Goal: Find specific page/section: Find specific page/section

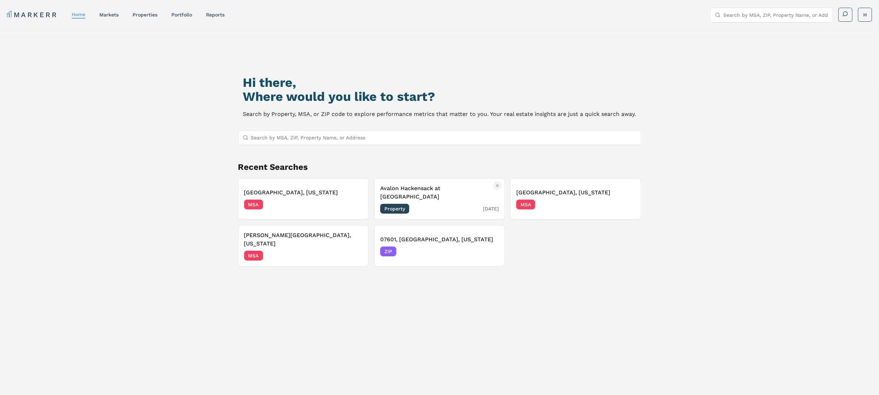
click at [440, 204] on div "Property [DATE]" at bounding box center [439, 209] width 119 height 10
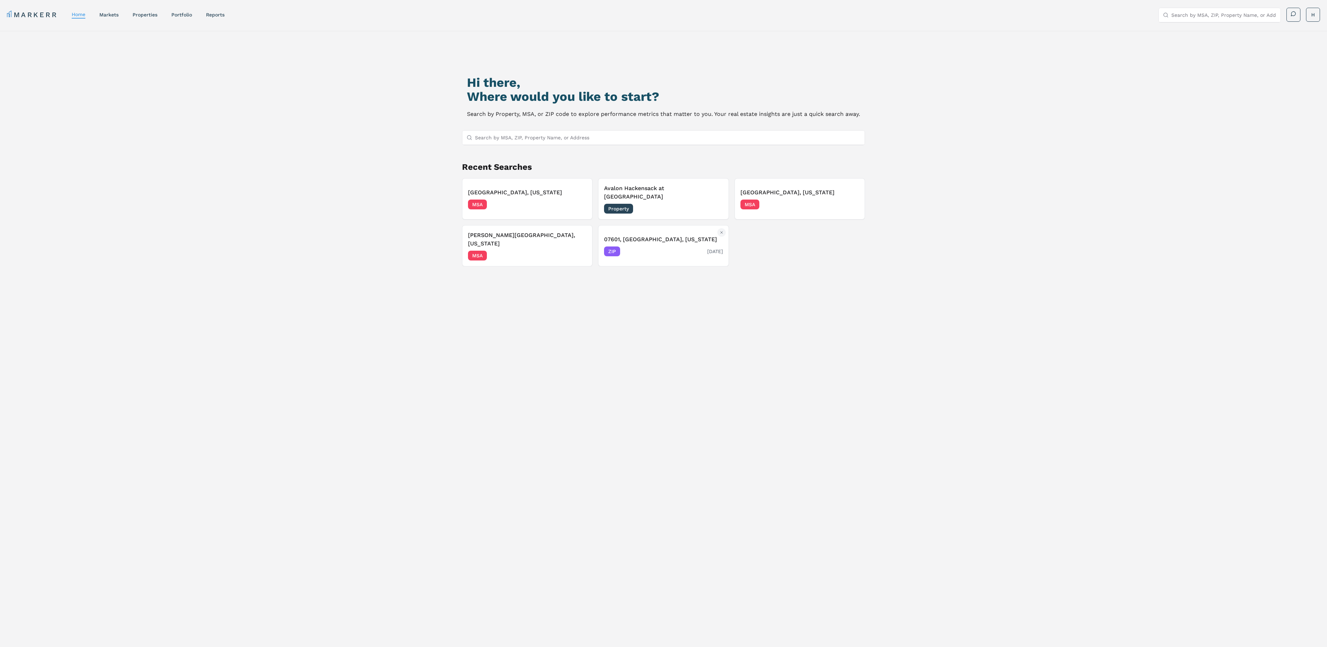
click at [649, 235] on h3 "07601, [GEOGRAPHIC_DATA], [US_STATE]" at bounding box center [663, 239] width 119 height 8
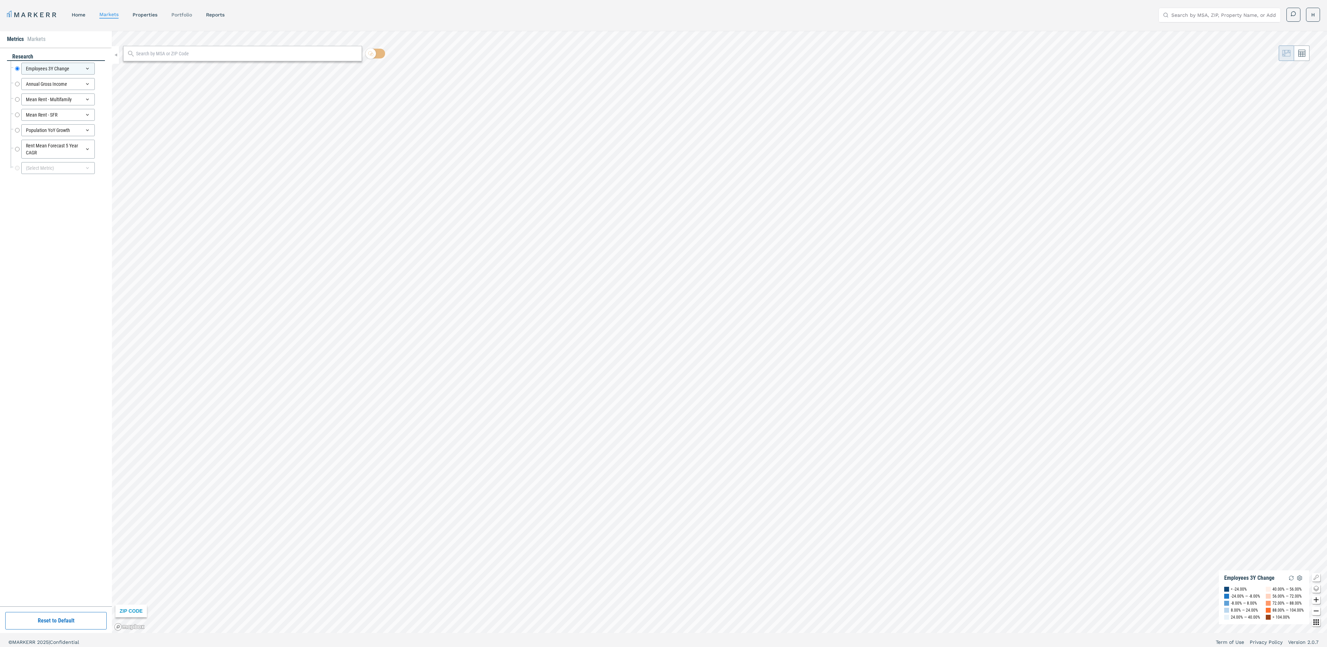
click at [182, 13] on link "Portfolio" at bounding box center [181, 15] width 21 height 6
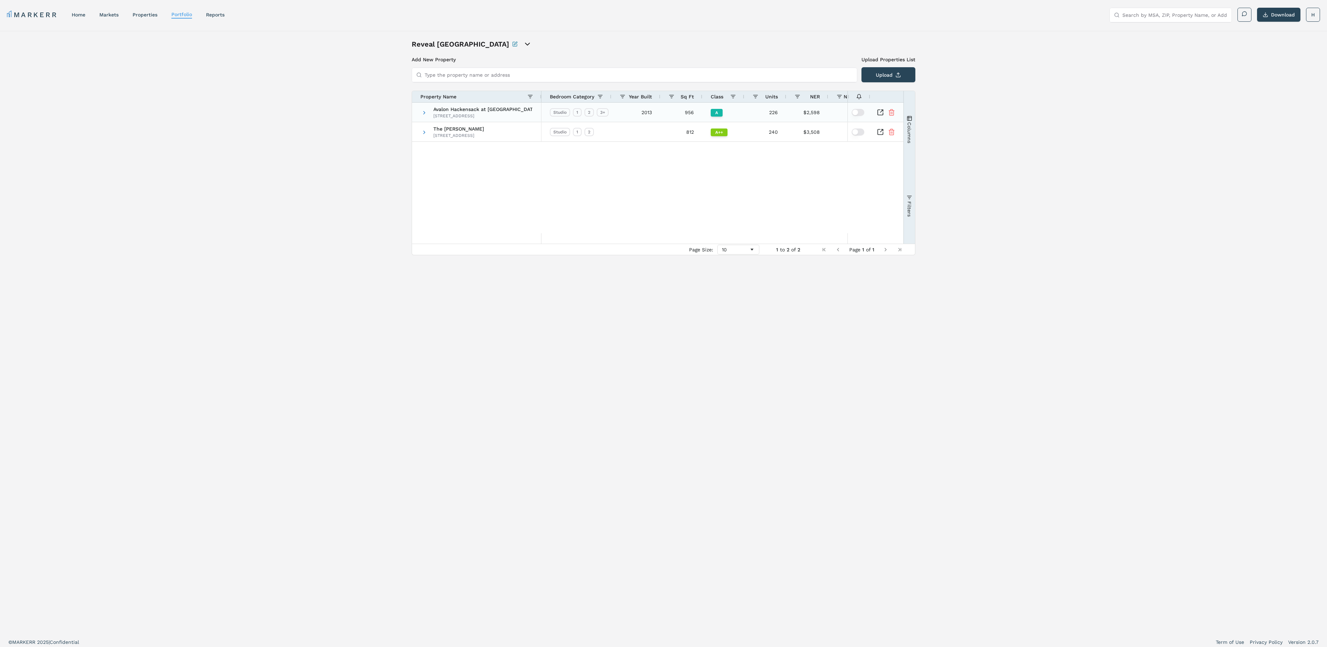
click at [488, 113] on div "414 Hackensack Ave, Hackensack, NJ 07601" at bounding box center [482, 116] width 99 height 6
click at [425, 113] on span at bounding box center [425, 113] width 6 height 6
click at [458, 113] on div "Avalon Hackensack at Riverside 414 Hackensack Ave, Hackensack, NJ 07601" at bounding box center [482, 112] width 99 height 19
click at [43, 20] on div "MARKERR home markets properties Portfolio reports Search by MSA, ZIP, Property …" at bounding box center [663, 15] width 1313 height 14
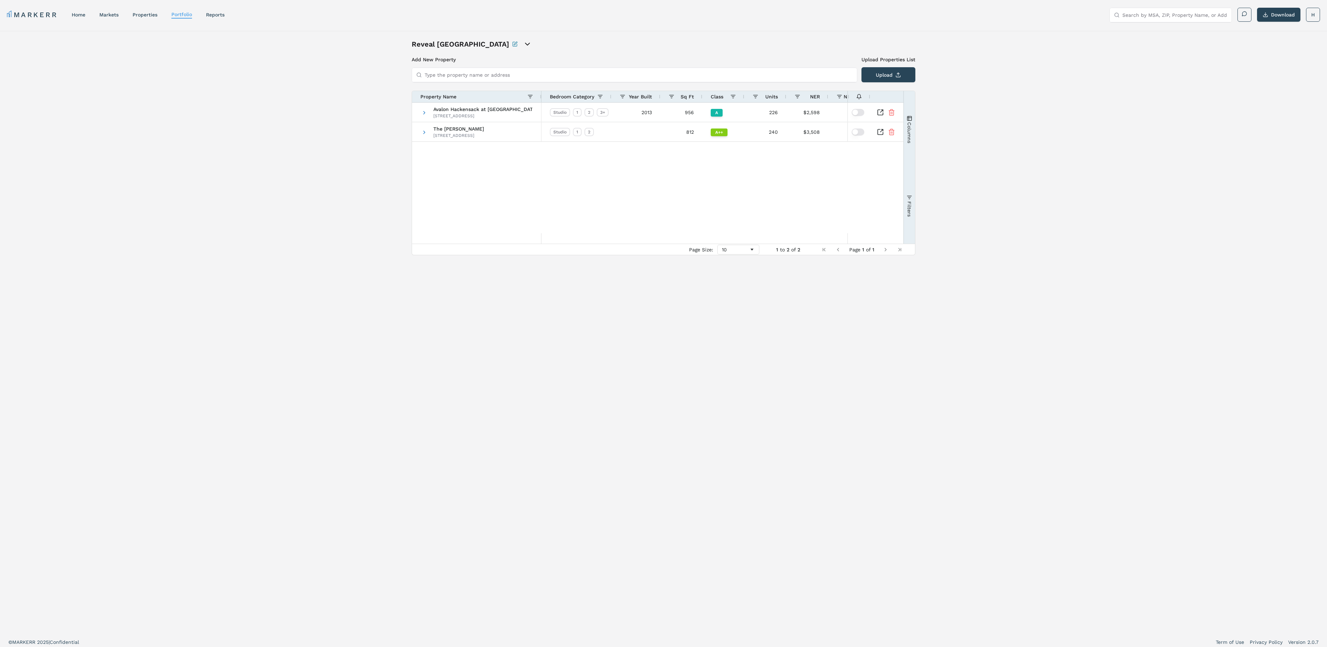
click at [39, 13] on link "MARKERR" at bounding box center [32, 15] width 51 height 10
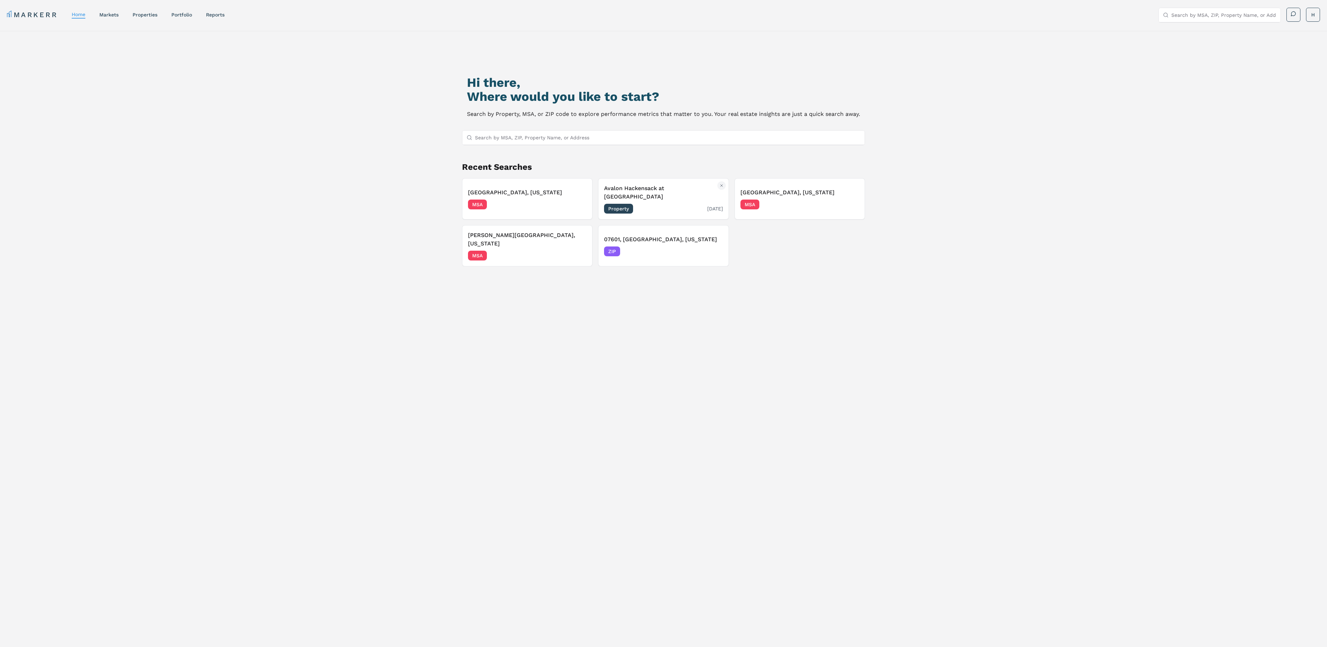
click at [640, 195] on div "Avalon Hackensack at Riverside Property 07/23/2025" at bounding box center [663, 198] width 119 height 29
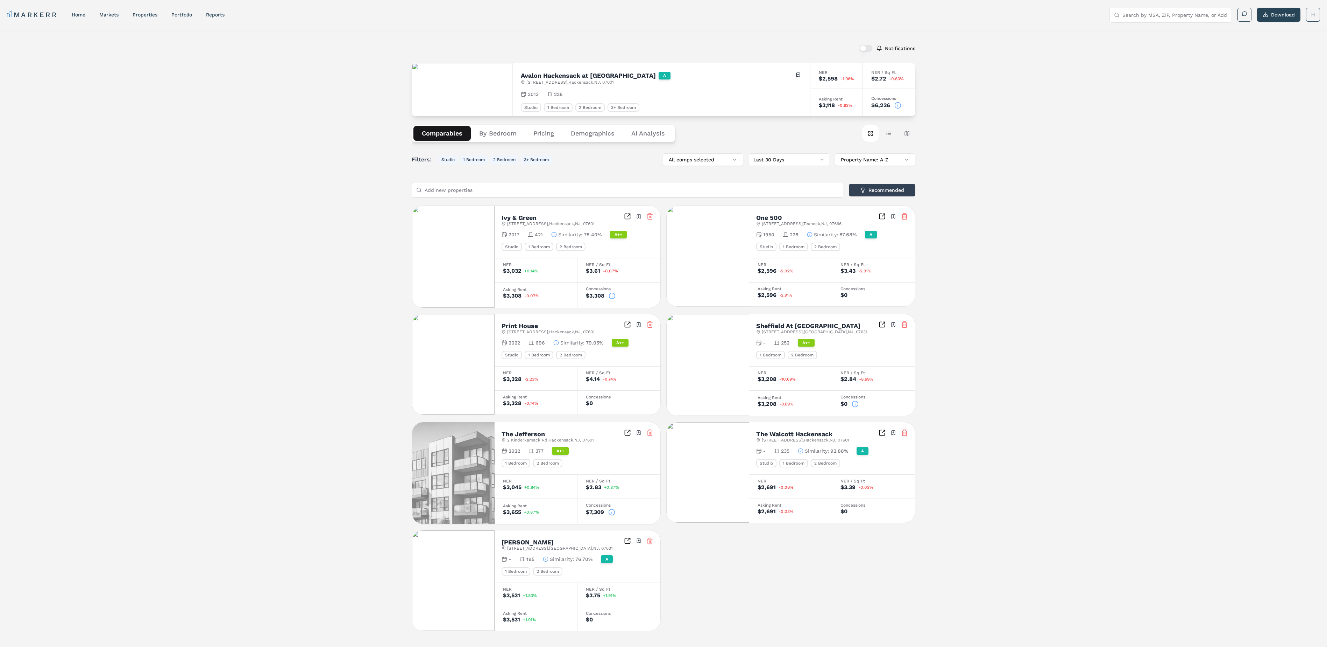
click at [585, 136] on button "Demographics" at bounding box center [593, 133] width 61 height 15
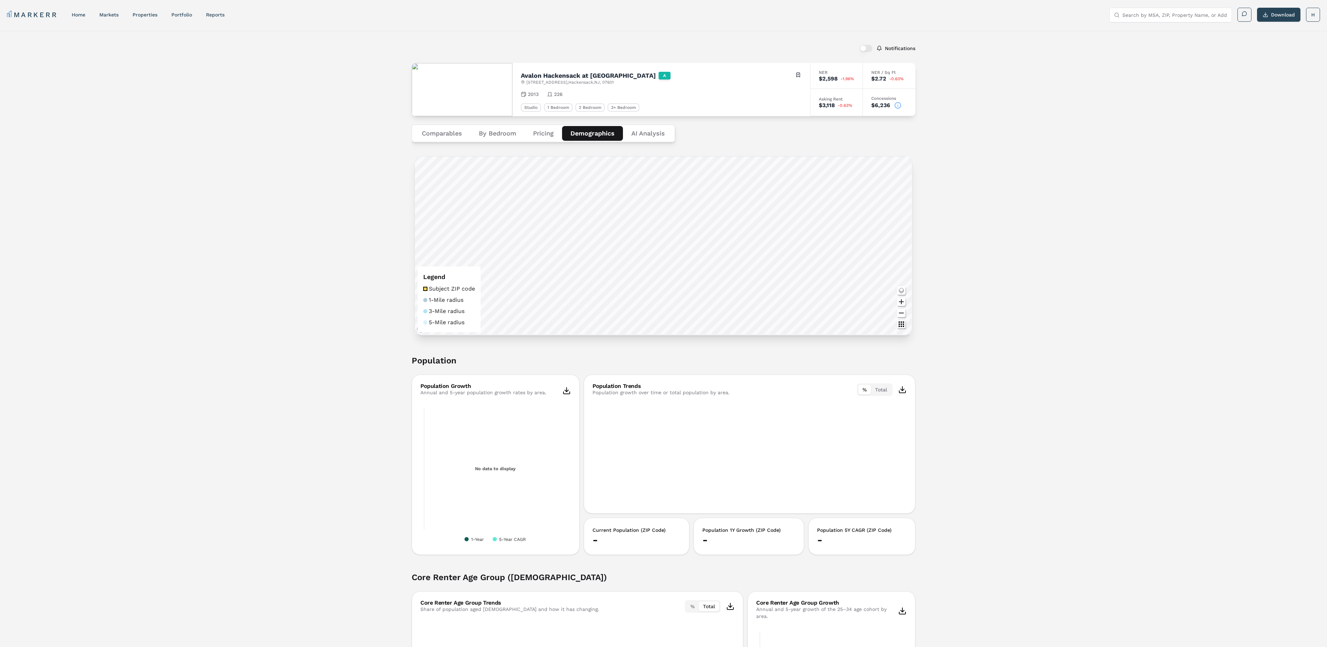
click at [435, 134] on button "Comparables" at bounding box center [442, 133] width 57 height 15
